Goal: Use online tool/utility: Utilize a website feature to perform a specific function

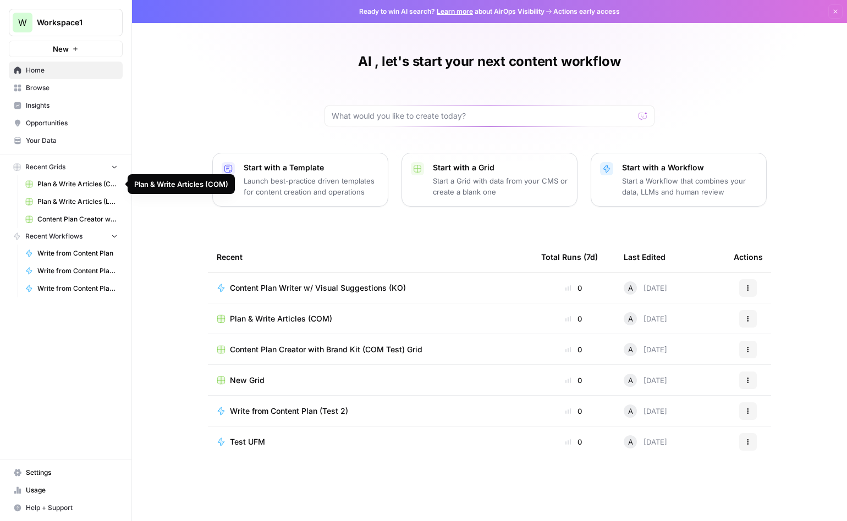
click at [74, 190] on link "Plan & Write Articles (COM)" at bounding box center [71, 184] width 102 height 18
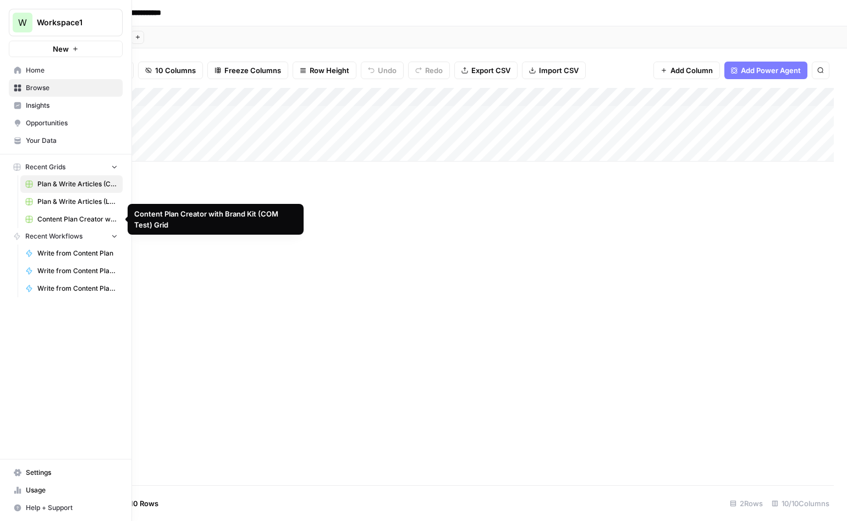
click at [65, 207] on link "Plan & Write Articles (LUSPS)" at bounding box center [71, 202] width 102 height 18
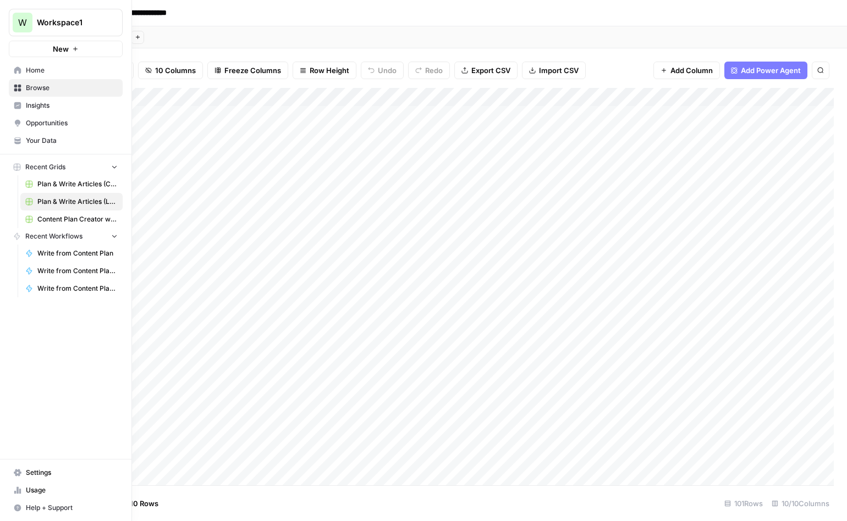
click at [48, 92] on span "Browse" at bounding box center [72, 88] width 92 height 10
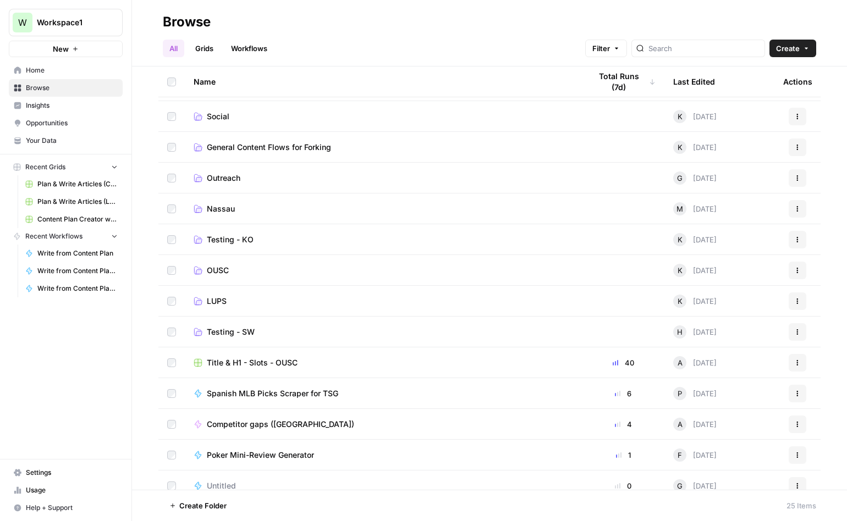
scroll to position [307, 0]
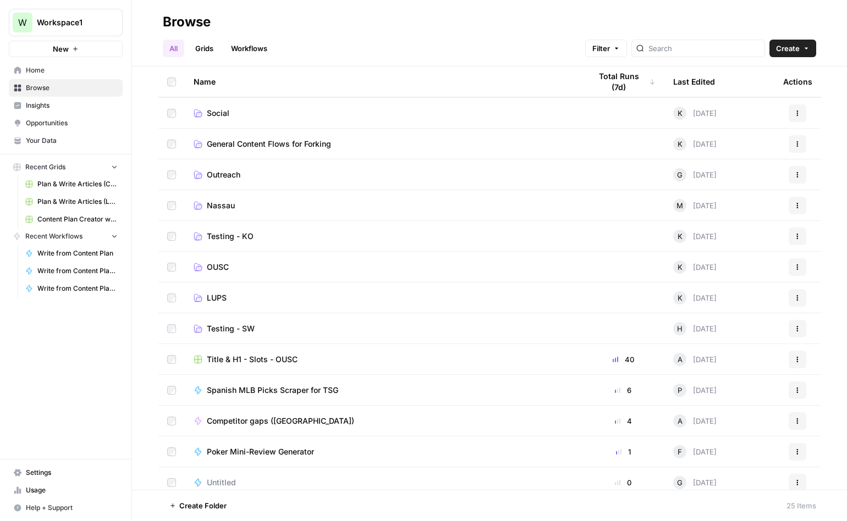
click at [240, 239] on span "Testing - KO" at bounding box center [230, 236] width 47 height 11
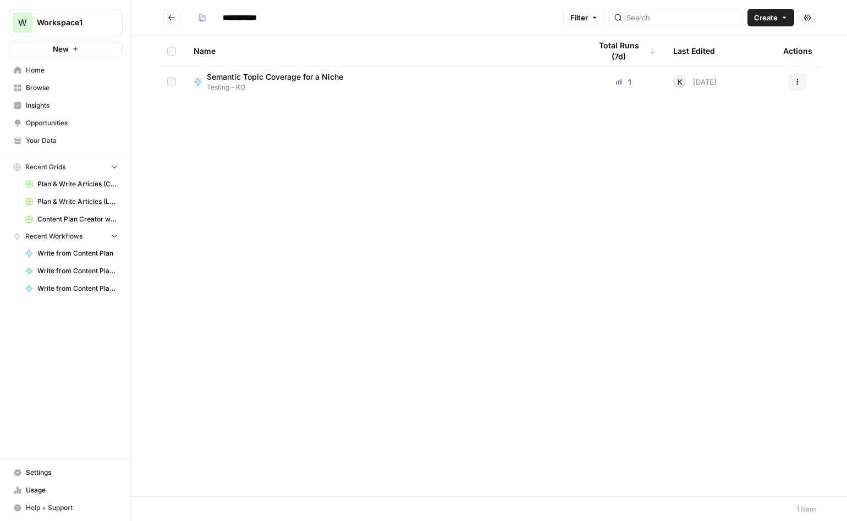
click at [175, 23] on button "Go back" at bounding box center [172, 18] width 18 height 18
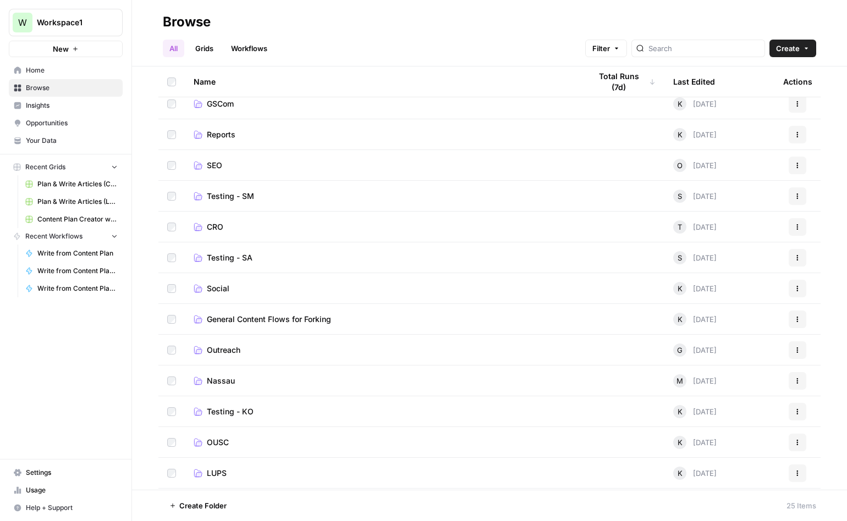
scroll to position [183, 0]
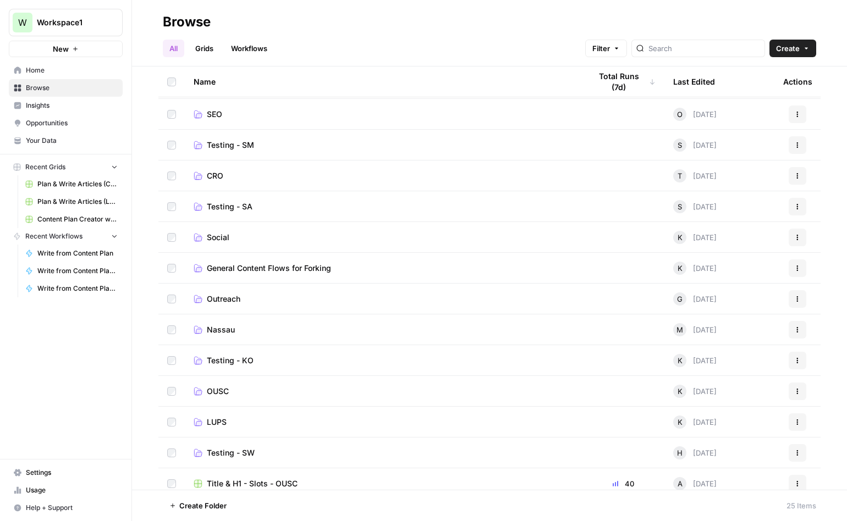
click at [251, 272] on span "General Content Flows for Forking" at bounding box center [269, 268] width 124 height 11
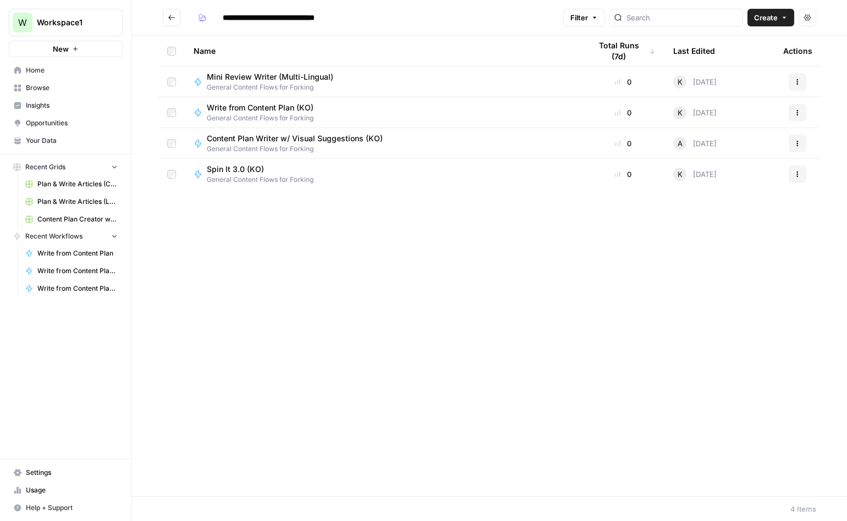
click at [177, 20] on button "Go back" at bounding box center [172, 18] width 18 height 18
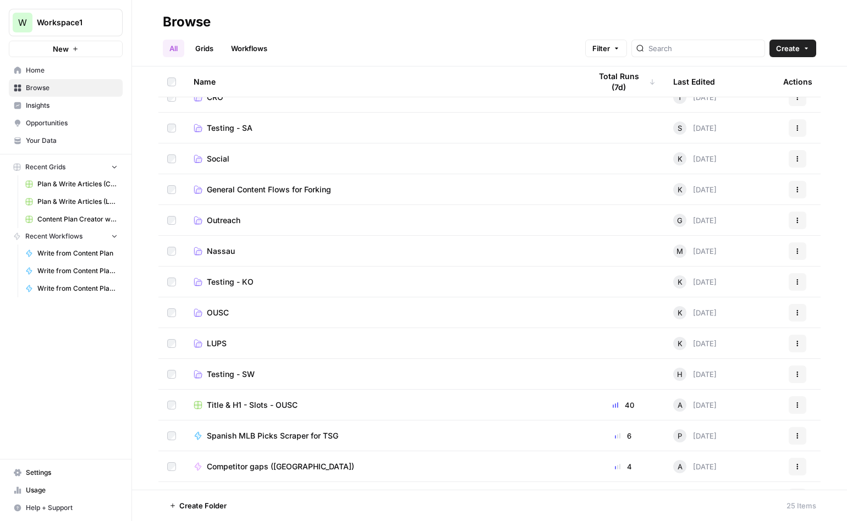
scroll to position [233, 0]
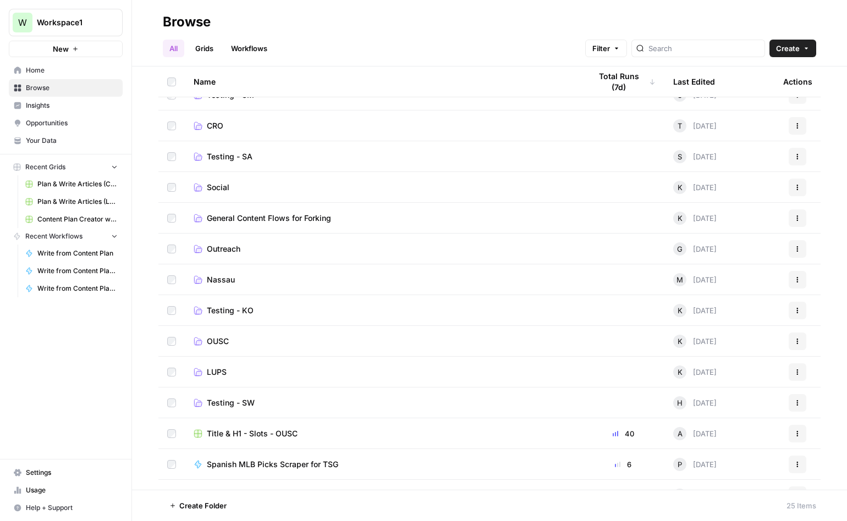
click at [218, 372] on span "LUPS" at bounding box center [217, 372] width 20 height 11
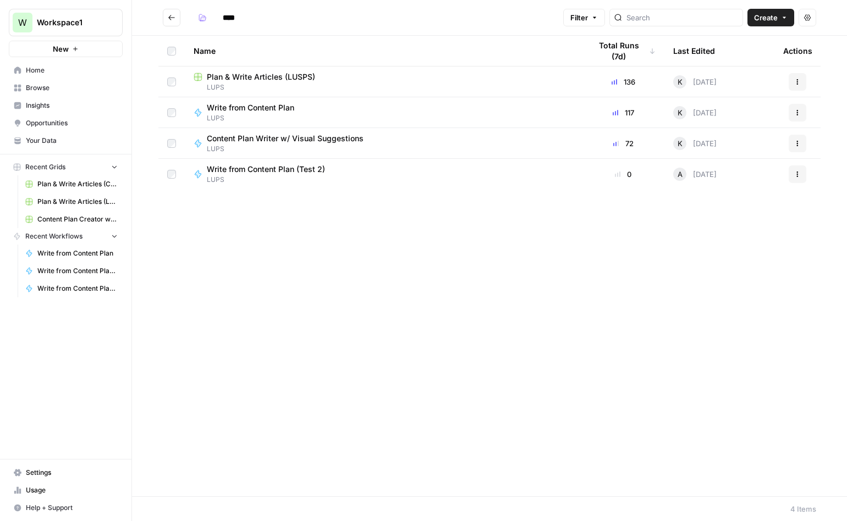
click at [166, 17] on button "Go back" at bounding box center [172, 18] width 18 height 18
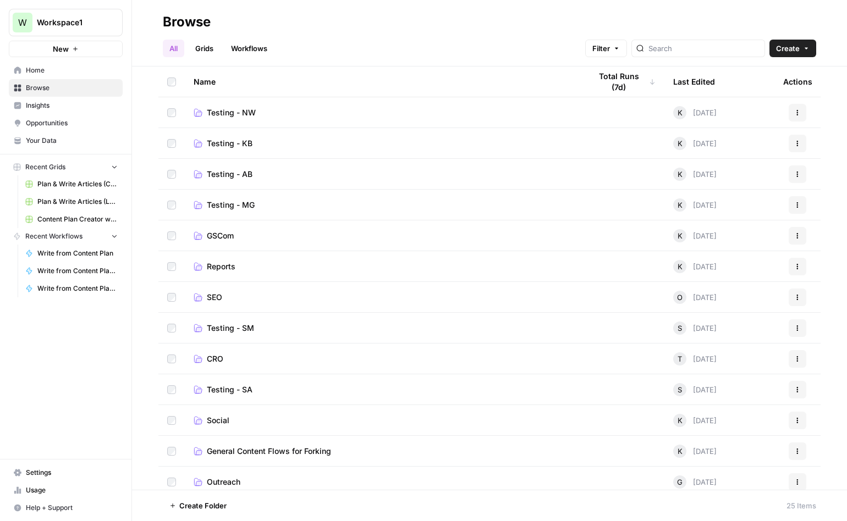
click at [223, 415] on span "Social" at bounding box center [218, 420] width 23 height 11
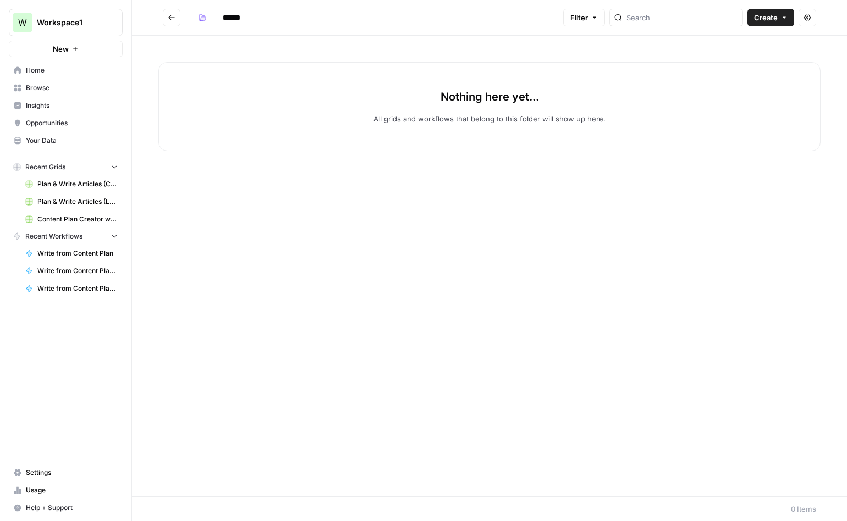
click at [161, 16] on header "****** Filter Create Actions" at bounding box center [489, 18] width 715 height 36
click at [168, 17] on icon "Go back" at bounding box center [172, 18] width 8 height 8
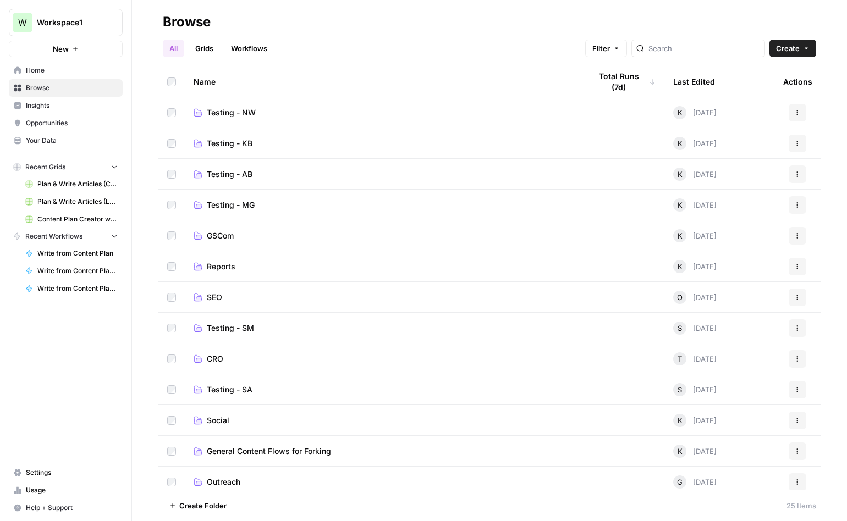
click at [227, 172] on span "Testing - AB" at bounding box center [230, 174] width 46 height 11
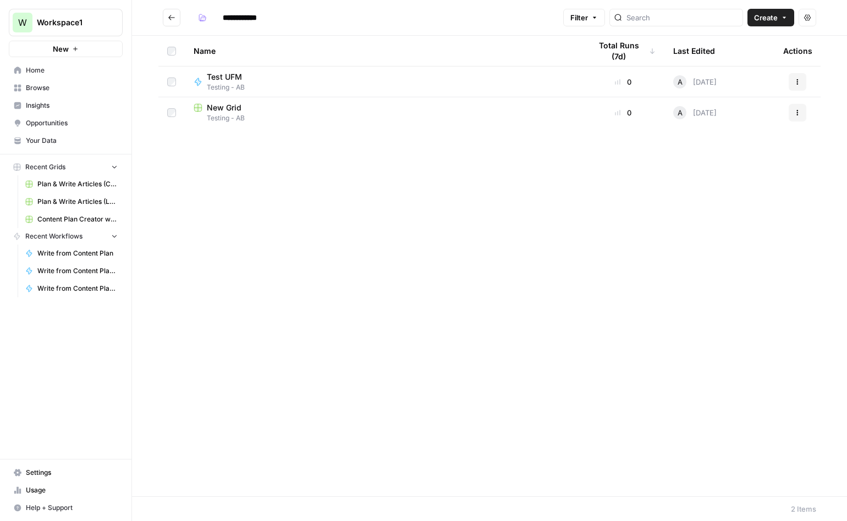
click at [175, 14] on button "Go back" at bounding box center [172, 18] width 18 height 18
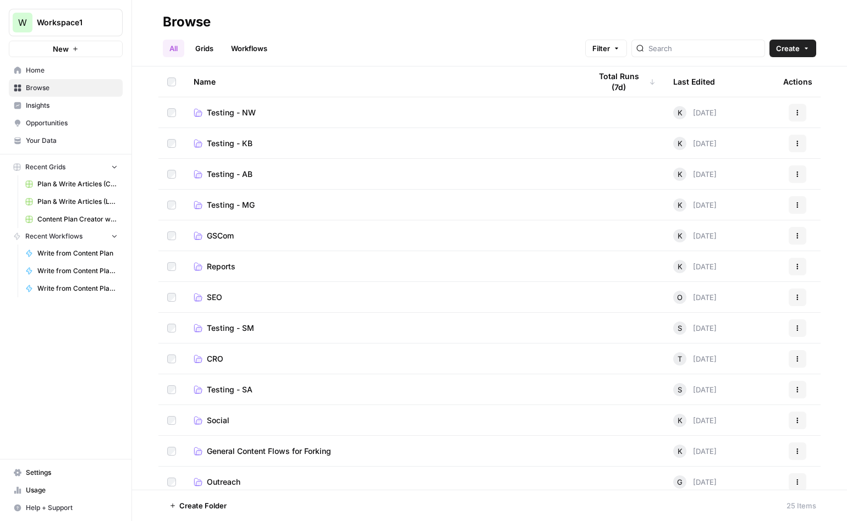
click at [236, 145] on span "Testing - KB" at bounding box center [230, 143] width 46 height 11
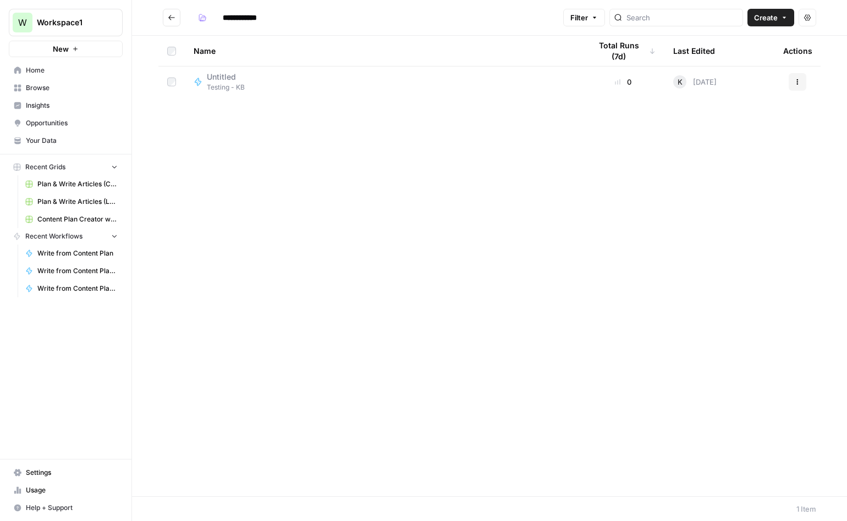
click at [168, 16] on icon "Go back" at bounding box center [172, 18] width 8 height 8
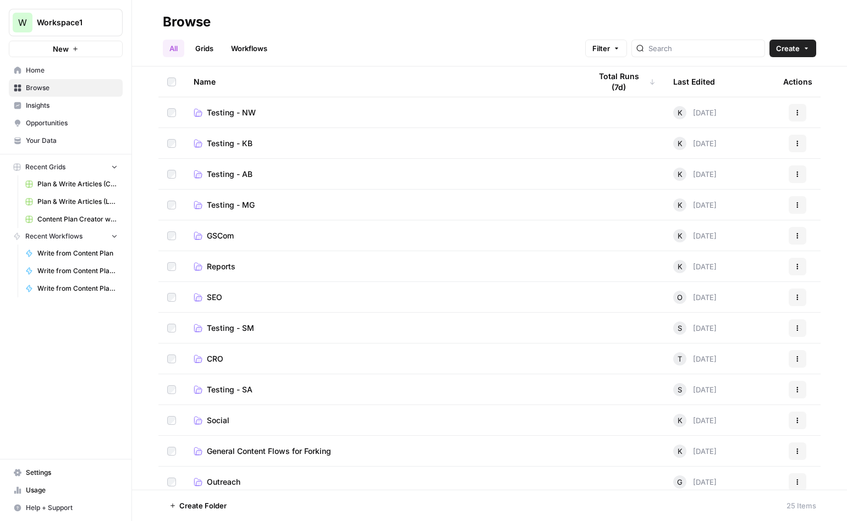
click at [223, 238] on span "GSCom" at bounding box center [220, 235] width 27 height 11
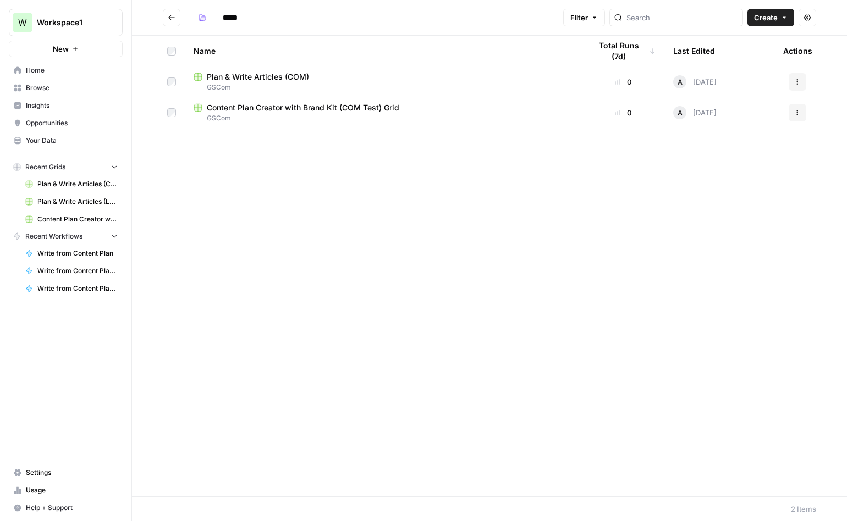
click at [173, 21] on icon "Go back" at bounding box center [172, 18] width 8 height 8
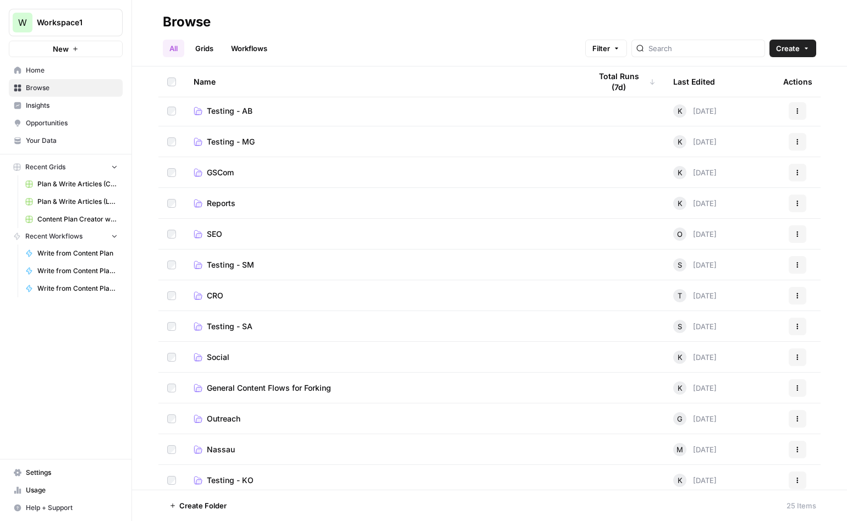
scroll to position [74, 0]
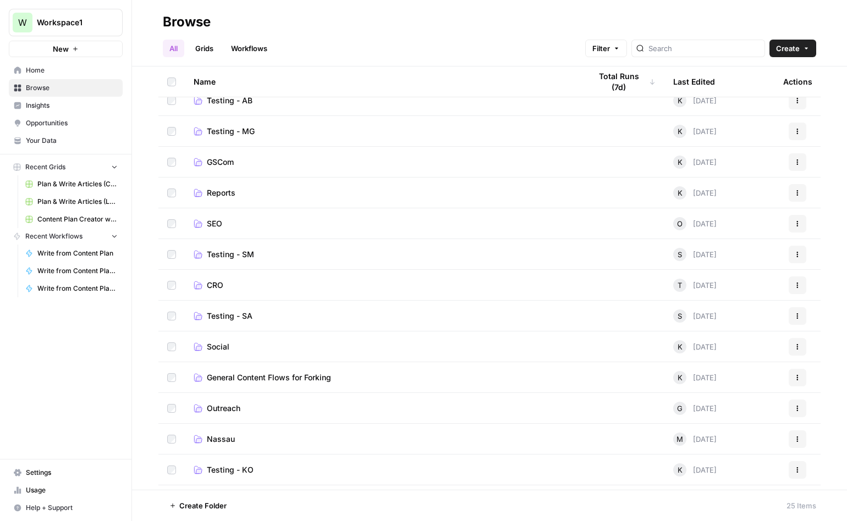
click at [235, 257] on span "Testing - SM" at bounding box center [230, 254] width 47 height 11
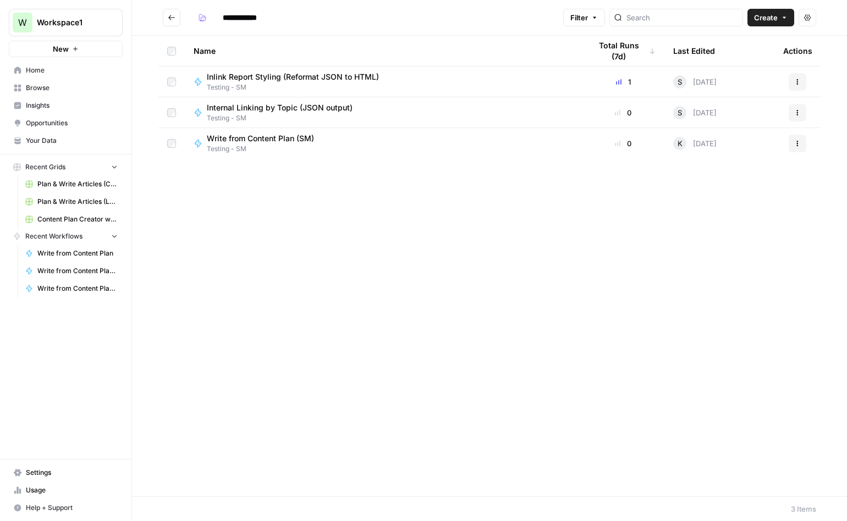
click at [267, 80] on span "Inlink Report Styling (Reformat JSON to HTML)" at bounding box center [293, 76] width 172 height 11
click at [174, 18] on icon "Go back" at bounding box center [172, 18] width 8 height 8
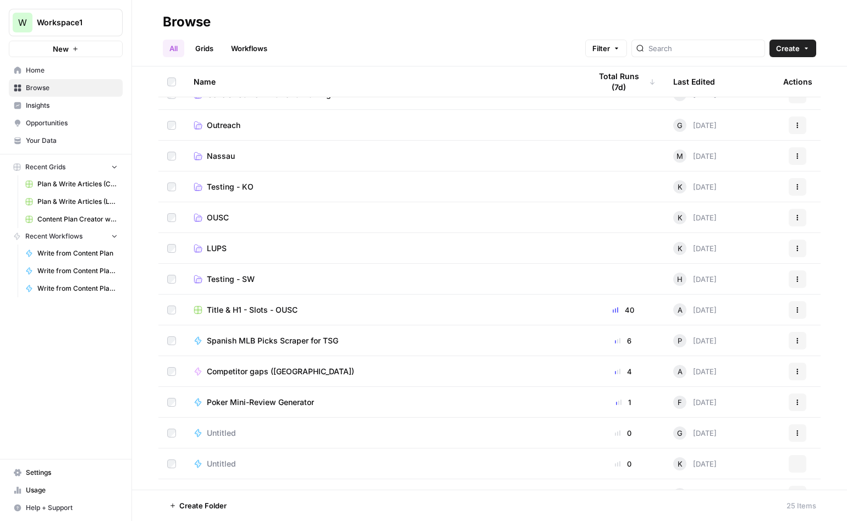
scroll to position [377, 0]
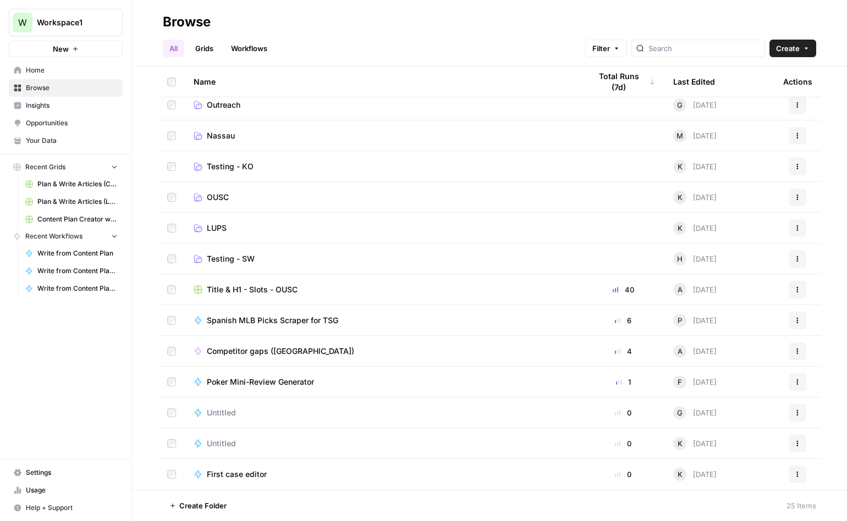
click at [209, 227] on span "LUPS" at bounding box center [217, 228] width 20 height 11
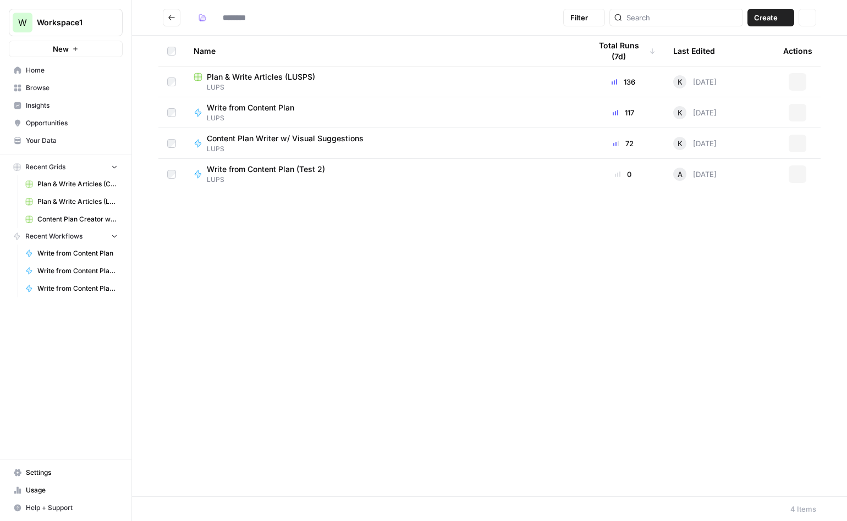
type input "****"
click at [176, 10] on button "Go back" at bounding box center [172, 18] width 18 height 18
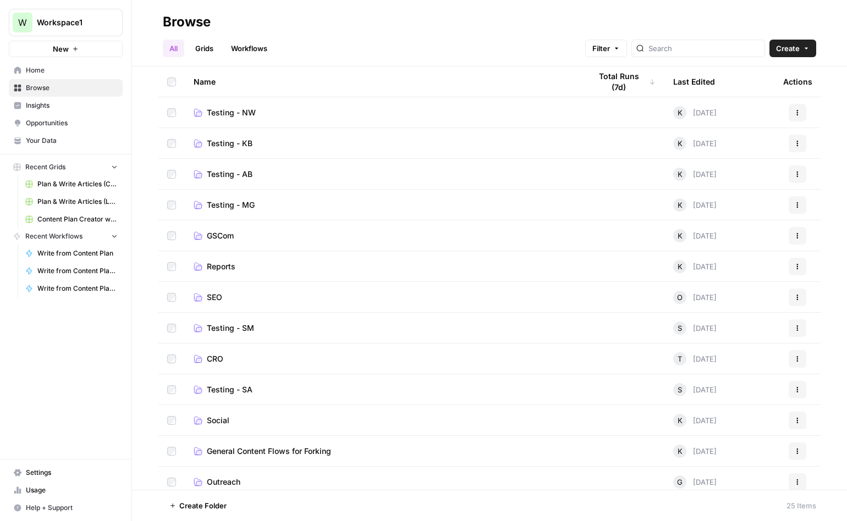
click at [219, 265] on span "Reports" at bounding box center [221, 266] width 29 height 11
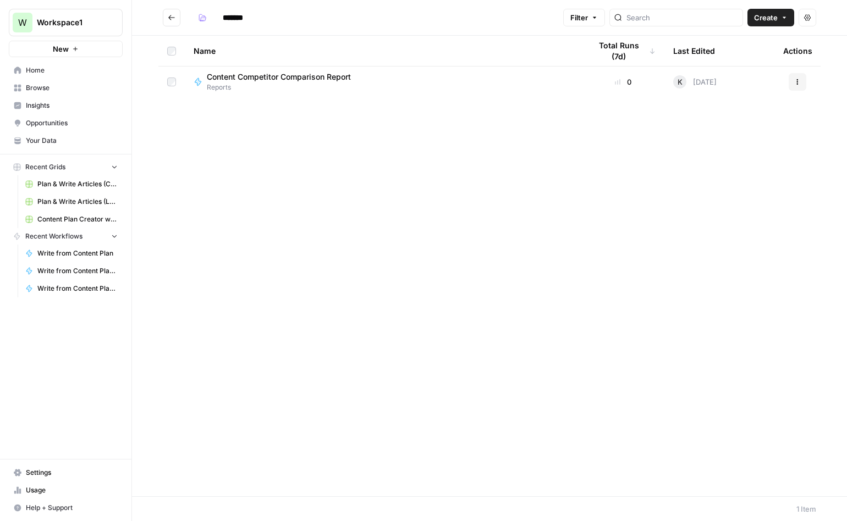
click at [166, 17] on button "Go back" at bounding box center [172, 18] width 18 height 18
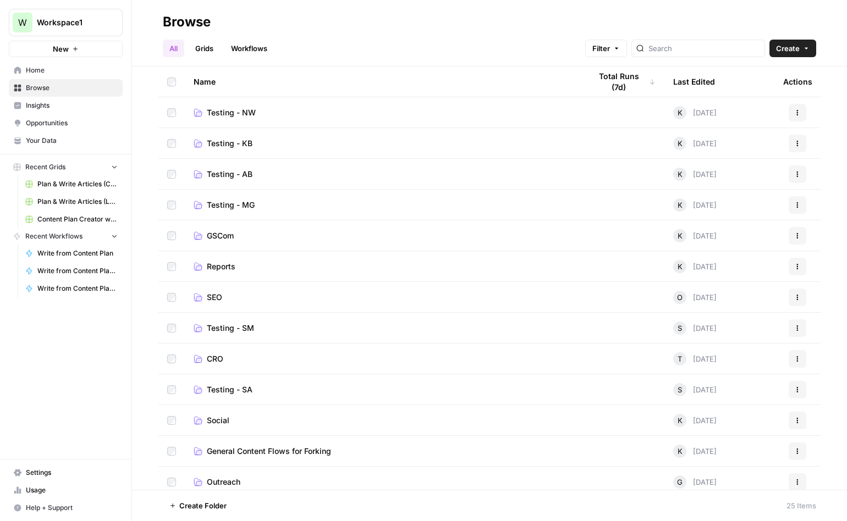
click at [246, 205] on span "Testing - MG" at bounding box center [231, 205] width 48 height 11
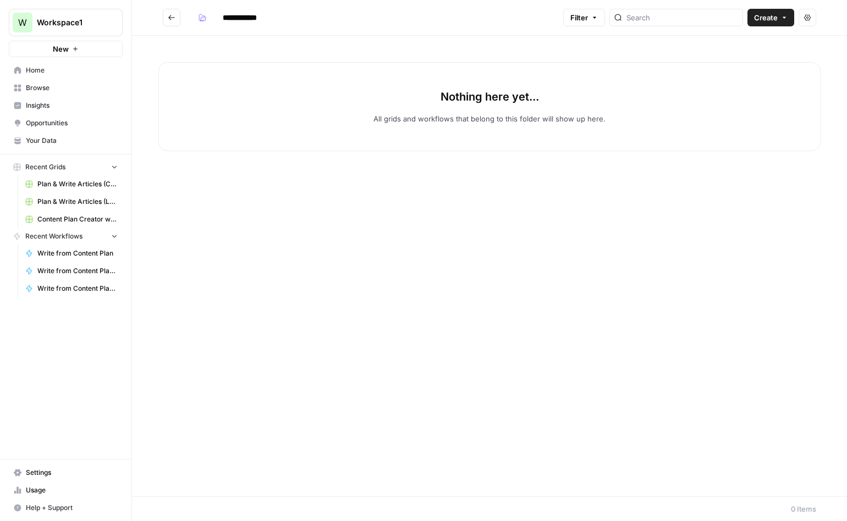
click at [173, 15] on icon "Go back" at bounding box center [172, 18] width 8 height 8
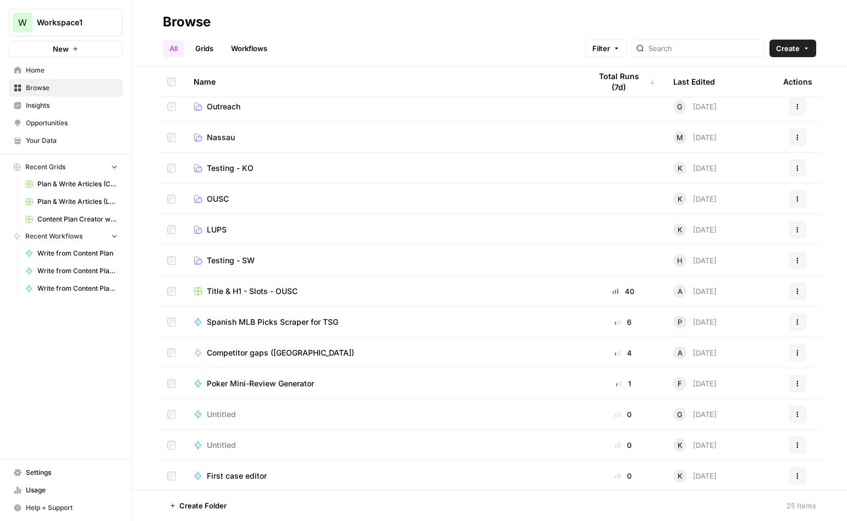
scroll to position [377, 0]
click at [227, 163] on span "Testing - KO" at bounding box center [230, 166] width 47 height 11
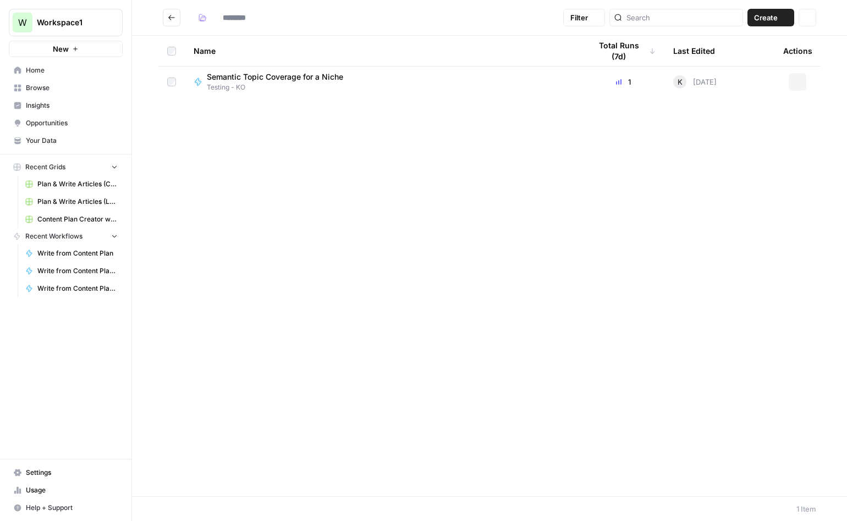
type input "**********"
click at [170, 16] on icon "Go back" at bounding box center [171, 17] width 7 height 5
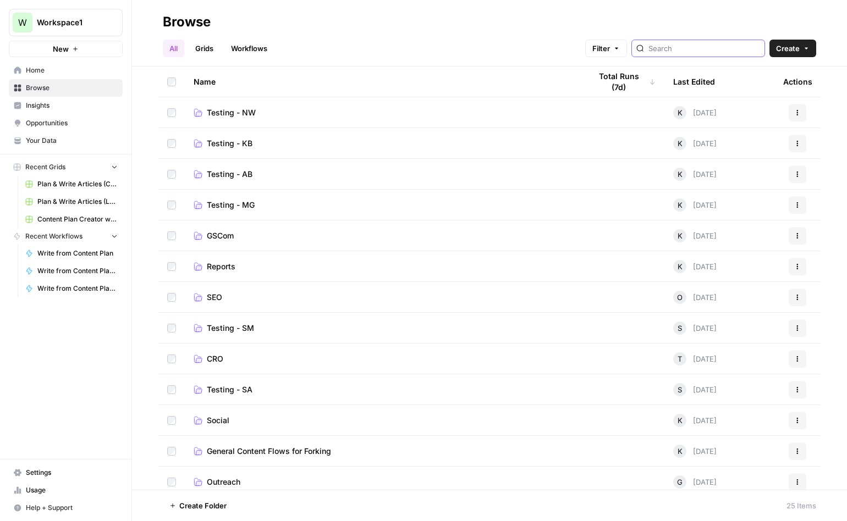
click at [685, 52] on input "search" at bounding box center [704, 48] width 112 height 11
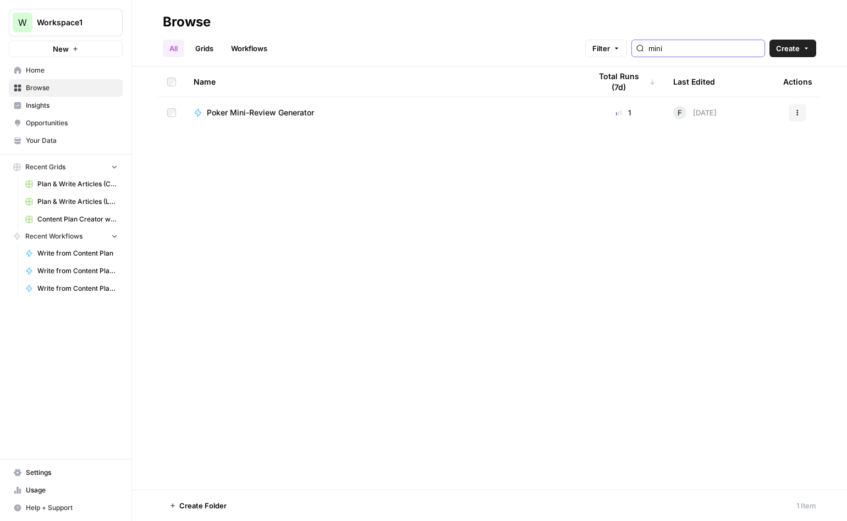
type input "mini"
click at [244, 114] on span "Poker Mini-Review Generator" at bounding box center [260, 112] width 107 height 11
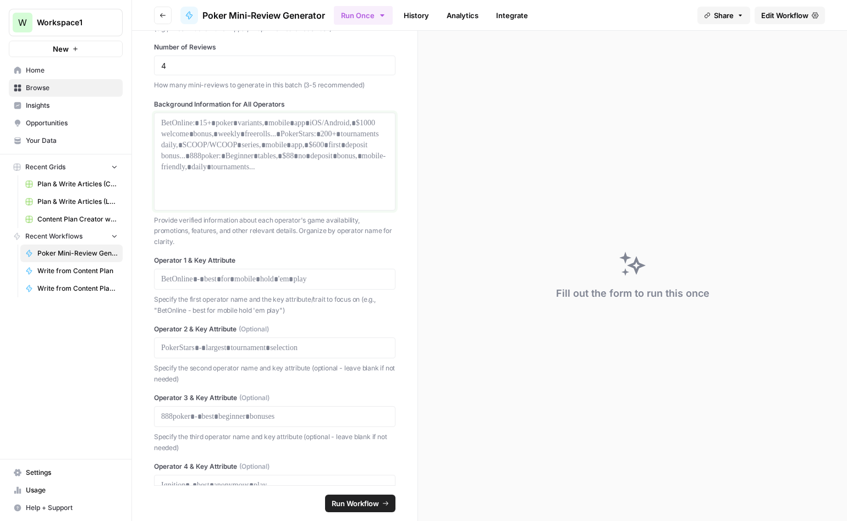
click at [340, 164] on div at bounding box center [274, 162] width 227 height 88
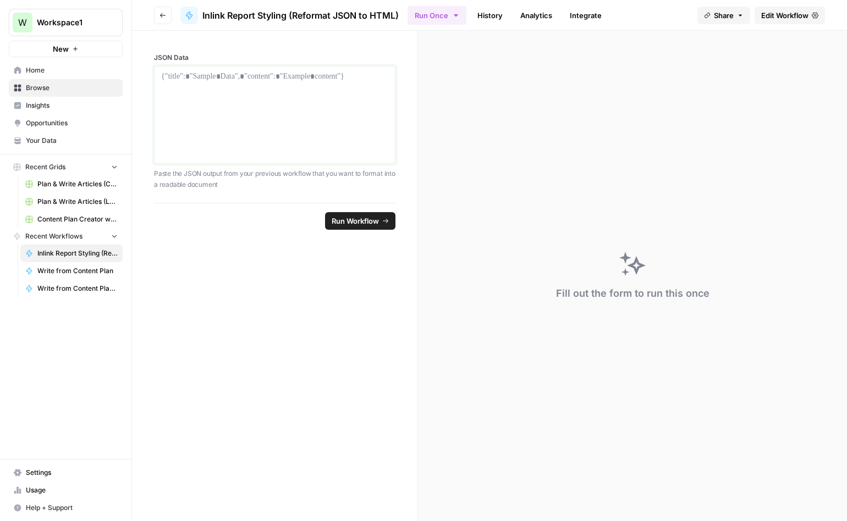
click at [262, 97] on div at bounding box center [274, 115] width 227 height 88
click at [46, 87] on span "Browse" at bounding box center [72, 88] width 92 height 10
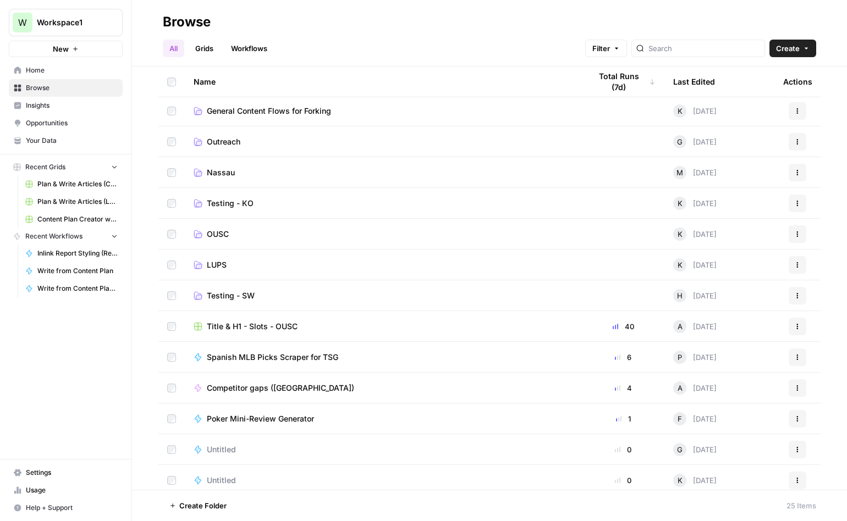
scroll to position [377, 0]
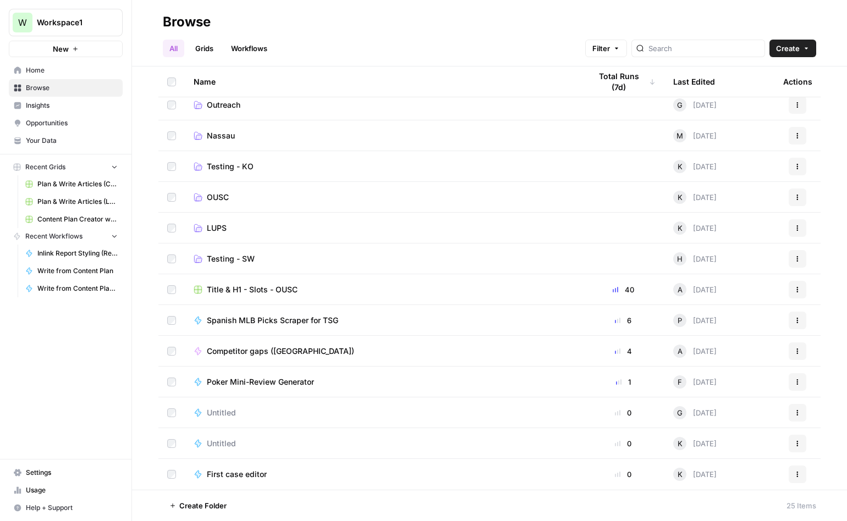
click at [289, 323] on span "Spanish MLB Picks Scraper for TSG" at bounding box center [272, 320] width 131 height 11
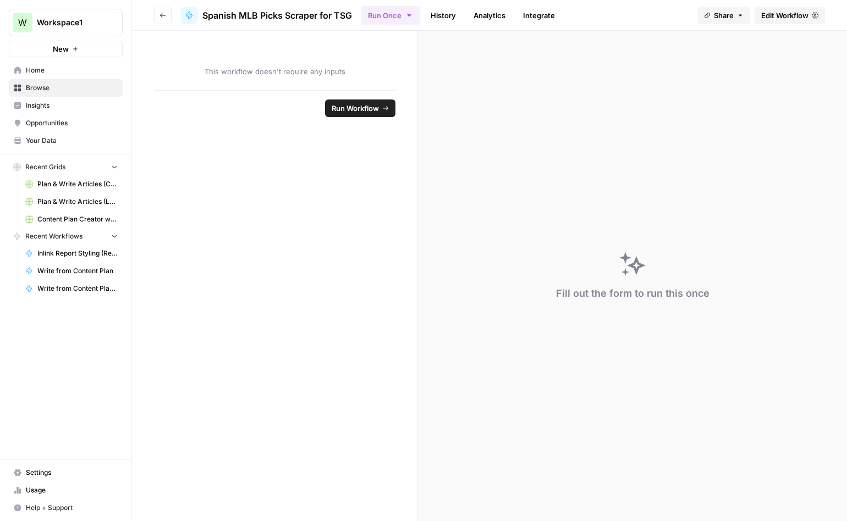
click at [278, 75] on span "This workflow doesn't require any inputs" at bounding box center [274, 71] width 241 height 11
click at [774, 15] on span "Edit Workflow" at bounding box center [784, 15] width 47 height 11
